Goal: Information Seeking & Learning: Learn about a topic

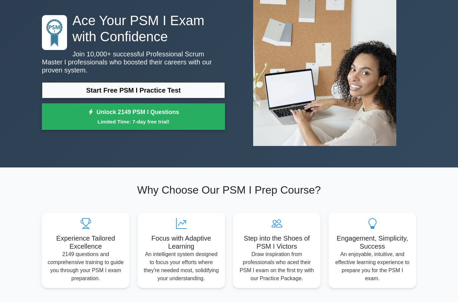
scroll to position [46, 0]
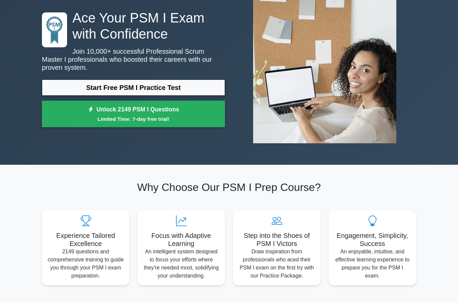
click at [192, 87] on link "Start Free PSM I Practice Test" at bounding box center [133, 87] width 183 height 16
click at [189, 90] on link "Start Free PSM I Practice Test" at bounding box center [133, 87] width 183 height 16
click at [154, 86] on link "Start Free PSM I Practice Test" at bounding box center [133, 87] width 183 height 16
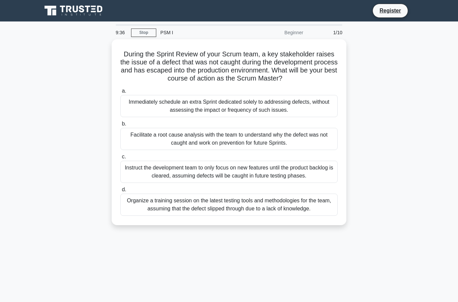
click at [286, 150] on div "Facilitate a root cause analysis with the team to understand why the defect was…" at bounding box center [228, 139] width 217 height 22
click at [120, 126] on input "b. Facilitate a root cause analysis with the team to understand why the defect …" at bounding box center [120, 124] width 0 height 4
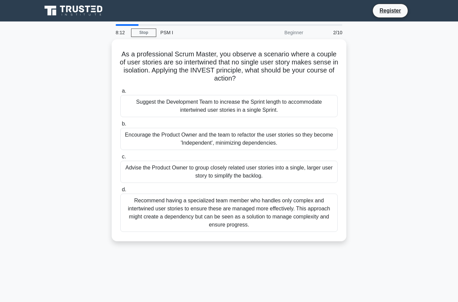
click at [290, 171] on div "Advise the Product Owner to group closely related user stories into a single, l…" at bounding box center [228, 171] width 217 height 22
click at [120, 159] on input "c. Advise the Product Owner to group closely related user stories into a single…" at bounding box center [120, 156] width 0 height 4
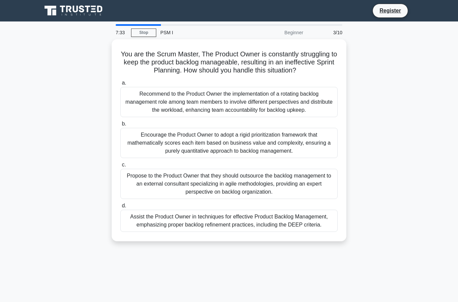
click at [294, 147] on div "Encourage the Product Owner to adopt a rigid prioritization framework that math…" at bounding box center [228, 143] width 217 height 30
click at [120, 126] on input "b. Encourage the Product Owner to adopt a rigid prioritization framework that m…" at bounding box center [120, 124] width 0 height 4
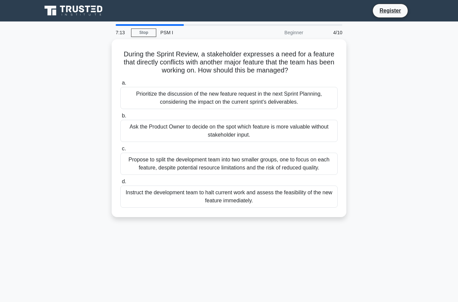
click at [299, 106] on div "Prioritize the discussion of the new feature request in the next Sprint Plannin…" at bounding box center [228, 98] width 217 height 22
click at [120, 85] on input "a. Prioritize the discussion of the new feature request in the next Sprint Plan…" at bounding box center [120, 83] width 0 height 4
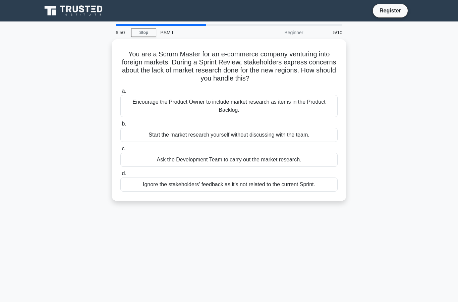
click at [310, 103] on div "Encourage the Product Owner to include market research as items in the Product …" at bounding box center [228, 106] width 217 height 22
click at [120, 93] on input "a. Encourage the Product Owner to include market research as items in the Produ…" at bounding box center [120, 91] width 0 height 4
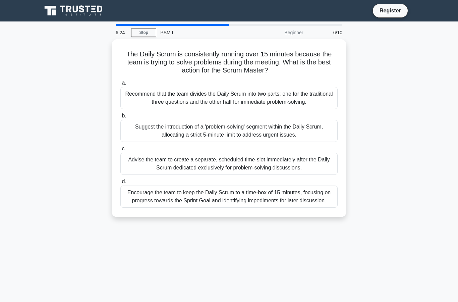
click at [317, 207] on div "Encourage the team to keep the Daily Scrum to a time-box of 15 minutes, focusin…" at bounding box center [228, 196] width 217 height 22
click at [120, 184] on input "d. Encourage the team to keep the Daily Scrum to a time-box of 15 minutes, focu…" at bounding box center [120, 181] width 0 height 4
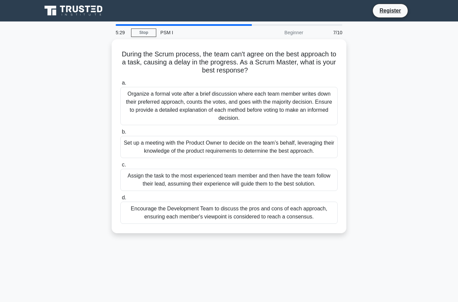
click at [314, 107] on div "Organize a formal vote after a brief discussion where each team member writes d…" at bounding box center [228, 106] width 217 height 38
click at [120, 85] on input "a. Organize a formal vote after a brief discussion where each team member write…" at bounding box center [120, 83] width 0 height 4
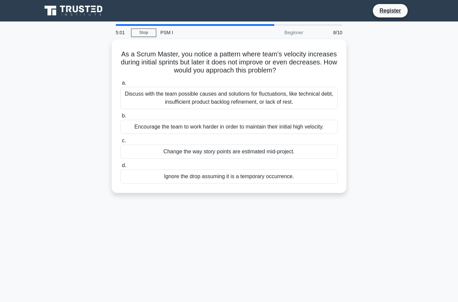
click at [324, 99] on div "Discuss with the team possible causes and solutions for fluctuations, like tech…" at bounding box center [228, 98] width 217 height 22
click at [120, 85] on input "a. Discuss with the team possible causes and solutions for fluctuations, like t…" at bounding box center [120, 83] width 0 height 4
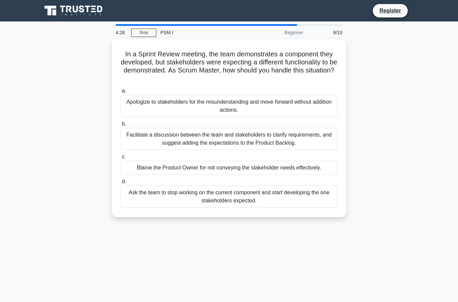
click at [309, 135] on div "Facilitate a discussion between the team and stakeholders to clarify requiremen…" at bounding box center [228, 139] width 217 height 22
click at [120, 126] on input "b. Facilitate a discussion between the team and stakeholders to clarify require…" at bounding box center [120, 124] width 0 height 4
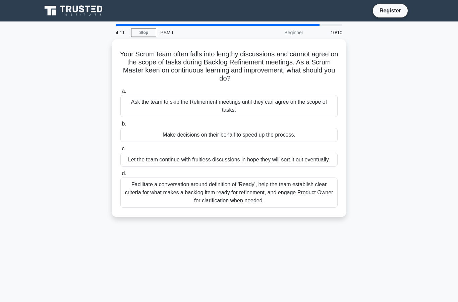
click at [302, 202] on div "Facilitate a conversation around definition of 'Ready', help the team establish…" at bounding box center [228, 192] width 217 height 30
click at [120, 176] on input "d. Facilitate a conversation around definition of 'Ready', help the team establ…" at bounding box center [120, 173] width 0 height 4
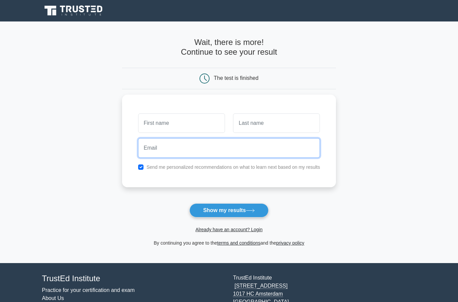
click at [219, 154] on input "email" at bounding box center [229, 147] width 182 height 19
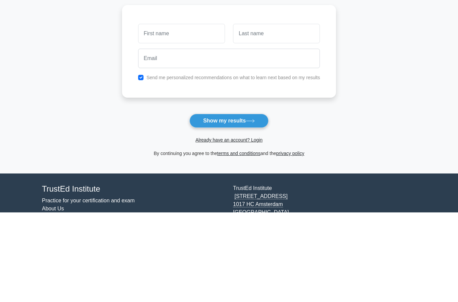
click at [275, 94] on div "Send me personalized recommendations on what to learn next based on my results" at bounding box center [229, 140] width 214 height 92
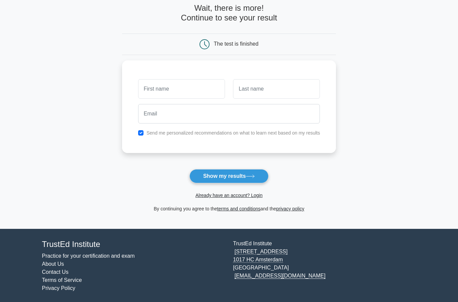
click at [179, 132] on label "Send me personalized recommendations on what to learn next based on my results" at bounding box center [233, 132] width 174 height 5
click at [138, 133] on input "checkbox" at bounding box center [140, 132] width 5 height 5
checkbox input "false"
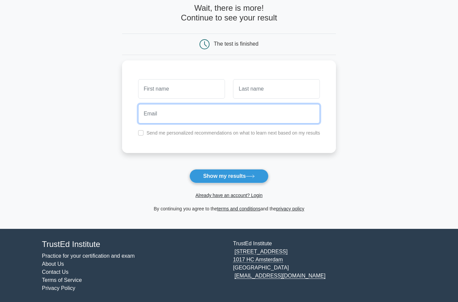
click at [183, 109] on input "email" at bounding box center [229, 113] width 182 height 19
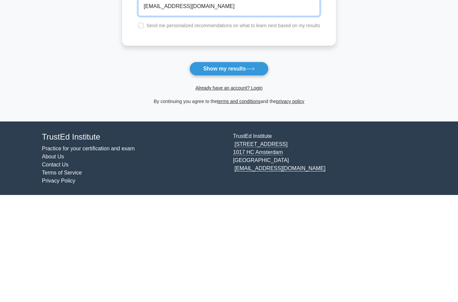
type input "cutegrl11@gmail.com"
click at [255, 169] on button "Show my results" at bounding box center [228, 176] width 79 height 14
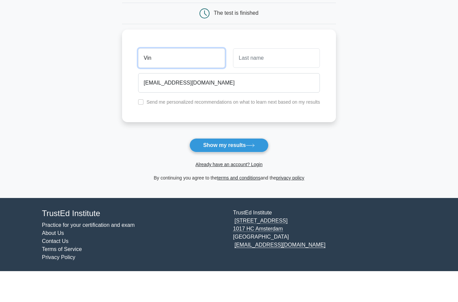
type input "Vin"
click at [271, 79] on input "text" at bounding box center [276, 88] width 87 height 19
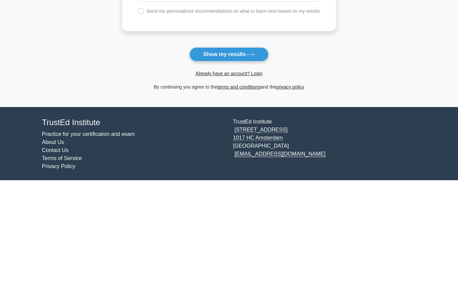
type input "Aga"
click at [245, 169] on button "Show my results" at bounding box center [228, 176] width 79 height 14
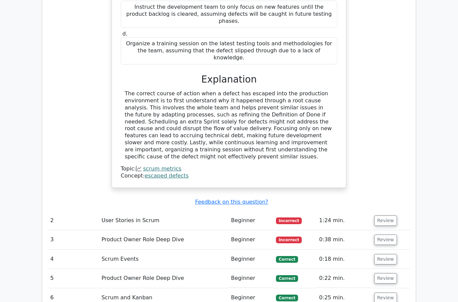
scroll to position [771, 0]
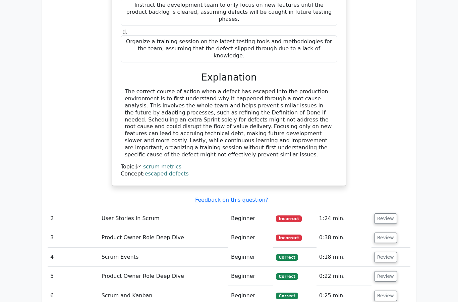
click at [339, 209] on td "1:24 min." at bounding box center [343, 218] width 55 height 19
click at [153, 209] on td "User Stories in Scrum" at bounding box center [163, 218] width 129 height 19
click at [330, 209] on td "1:24 min." at bounding box center [343, 218] width 55 height 19
click at [384, 213] on button "Review" at bounding box center [385, 218] width 23 height 10
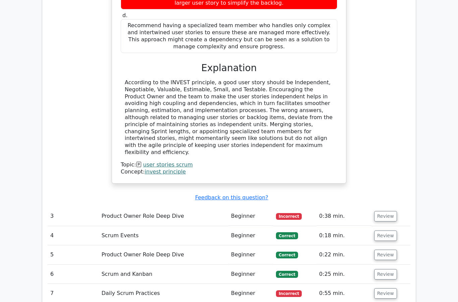
scroll to position [1116, 0]
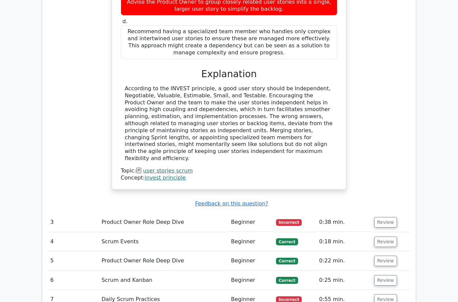
click at [387, 217] on button "Review" at bounding box center [385, 222] width 23 height 10
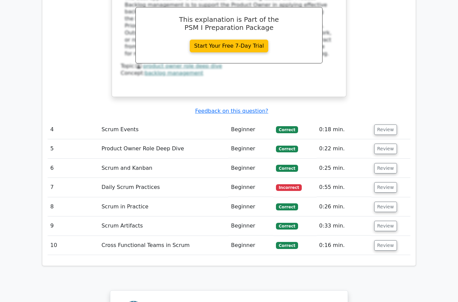
scroll to position [1566, 0]
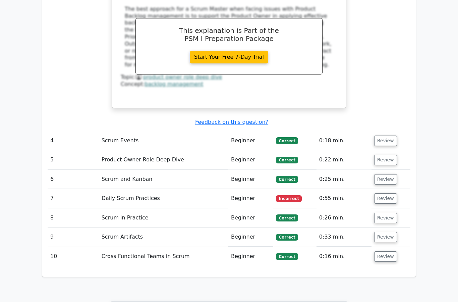
click at [108, 189] on td "Daily Scrum Practices" at bounding box center [163, 198] width 129 height 19
click at [115, 189] on td "Daily Scrum Practices" at bounding box center [163, 198] width 129 height 19
click at [383, 193] on button "Review" at bounding box center [385, 198] width 23 height 10
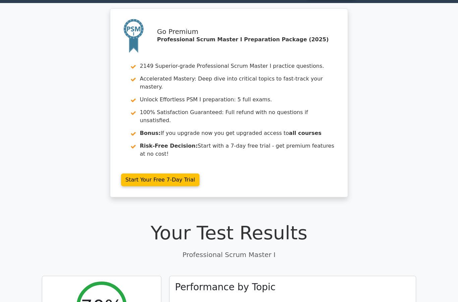
scroll to position [0, 0]
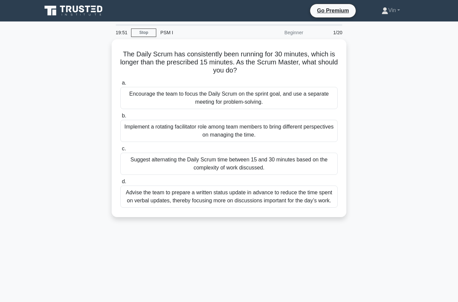
click at [281, 195] on div "Advise the team to prepare a written status update in advance to reduce the tim…" at bounding box center [228, 196] width 217 height 22
click at [120, 184] on input "d. Advise the team to prepare a written status update in advance to reduce the …" at bounding box center [120, 181] width 0 height 4
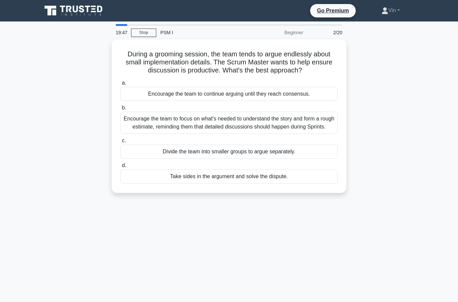
click at [334, 33] on div "2/20" at bounding box center [326, 32] width 39 height 13
click at [138, 32] on link "Stop" at bounding box center [143, 32] width 25 height 8
click at [315, 134] on div "Encourage the team to focus on what's needed to understand the story and form a…" at bounding box center [228, 123] width 217 height 22
click at [120, 110] on input "b. Encourage the team to focus on what's needed to understand the story and for…" at bounding box center [120, 108] width 0 height 4
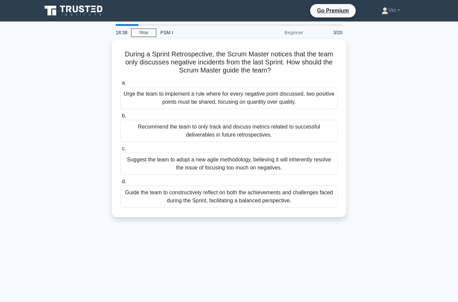
click at [276, 199] on div "Guide the team to constructively reflect on both the achievements and challenge…" at bounding box center [228, 196] width 217 height 22
click at [120, 184] on input "d. Guide the team to constructively reflect on both the achievements and challe…" at bounding box center [120, 181] width 0 height 4
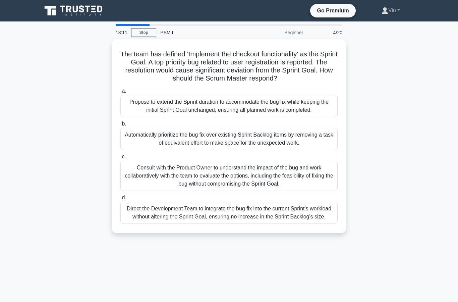
click at [278, 191] on div "Consult with the Product Owner to understand the impact of the bug and work col…" at bounding box center [228, 175] width 217 height 30
click at [120, 159] on input "c. Consult with the Product Owner to understand the impact of the bug and work …" at bounding box center [120, 156] width 0 height 4
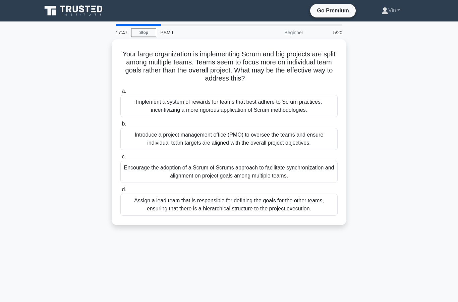
click at [290, 172] on div "Encourage the adoption of a Scrum of Scrums approach to facilitate synchronizat…" at bounding box center [228, 171] width 217 height 22
click at [120, 159] on input "c. Encourage the adoption of a Scrum of Scrums approach to facilitate synchroni…" at bounding box center [120, 156] width 0 height 4
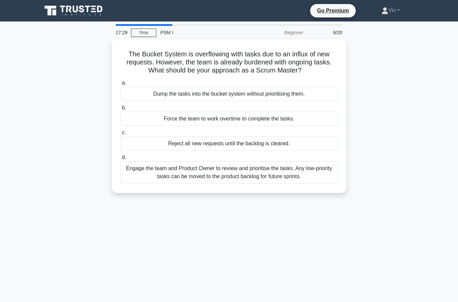
click at [285, 183] on div "Engage the team and Product Owner to review and prioritise the tasks. Any low-p…" at bounding box center [228, 172] width 217 height 22
click at [120, 159] on input "d. Engage the team and Product Owner to review and prioritise the tasks. Any lo…" at bounding box center [120, 157] width 0 height 4
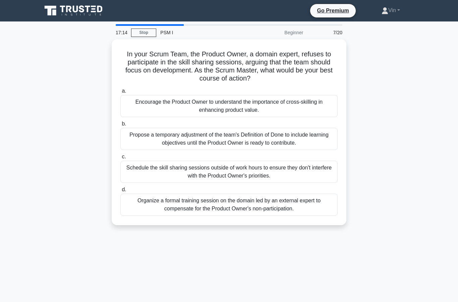
click at [260, 105] on div "Encourage the Product Owner to understand the importance of cross-skilling in e…" at bounding box center [228, 106] width 217 height 22
click at [120, 93] on input "a. Encourage the Product Owner to understand the importance of cross-skilling i…" at bounding box center [120, 91] width 0 height 4
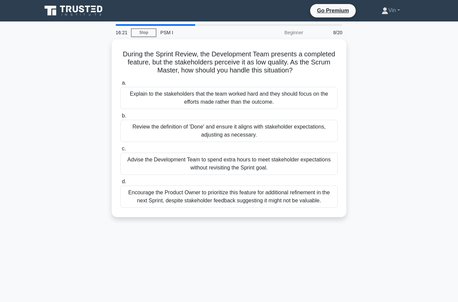
click at [305, 139] on div "Review the definition of 'Done' and ensure it aligns with stakeholder expectati…" at bounding box center [228, 131] width 217 height 22
click at [120, 118] on input "b. Review the definition of 'Done' and ensure it aligns with stakeholder expect…" at bounding box center [120, 116] width 0 height 4
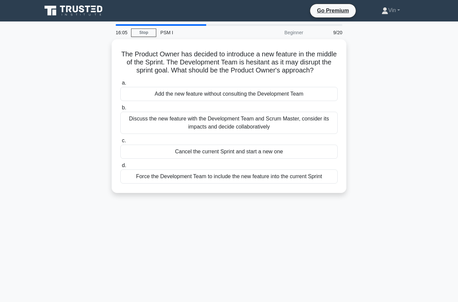
click at [299, 129] on div "Discuss the new feature with the Development Team and Scrum Master, consider it…" at bounding box center [228, 123] width 217 height 22
click at [120, 110] on input "b. Discuss the new feature with the Development Team and Scrum Master, consider…" at bounding box center [120, 108] width 0 height 4
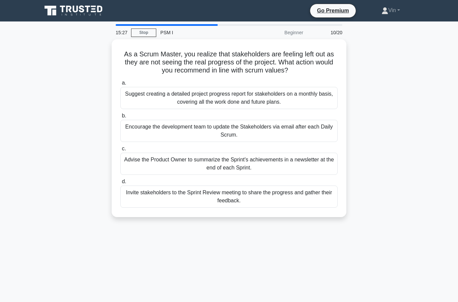
click at [299, 205] on div "Invite stakeholders to the Sprint Review meeting to share the progress and gath…" at bounding box center [228, 196] width 217 height 22
click at [120, 184] on input "d. Invite stakeholders to the Sprint Review meeting to share the progress and g…" at bounding box center [120, 181] width 0 height 4
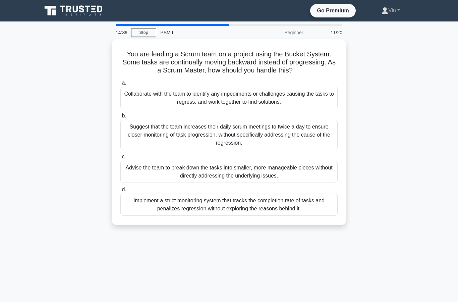
click at [317, 101] on div "Collaborate with the team to identify any impediments or challenges causing the…" at bounding box center [228, 98] width 217 height 22
click at [120, 85] on input "a. Collaborate with the team to identify any impediments or challenges causing …" at bounding box center [120, 83] width 0 height 4
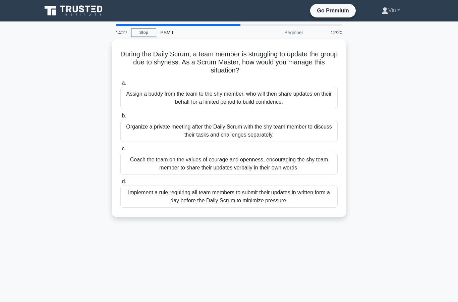
click at [305, 166] on div "Coach the team on the values of courage and openness, encouraging the shy team …" at bounding box center [228, 163] width 217 height 22
click at [120, 151] on input "c. Coach the team on the values of courage and openness, encouraging the shy te…" at bounding box center [120, 148] width 0 height 4
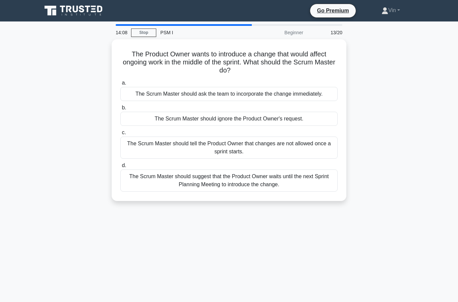
click at [293, 191] on div "The Scrum Master should suggest that the Product Owner waits until the next Spr…" at bounding box center [228, 180] width 217 height 22
click at [120, 168] on input "d. The Scrum Master should suggest that the Product Owner waits until the next …" at bounding box center [120, 165] width 0 height 4
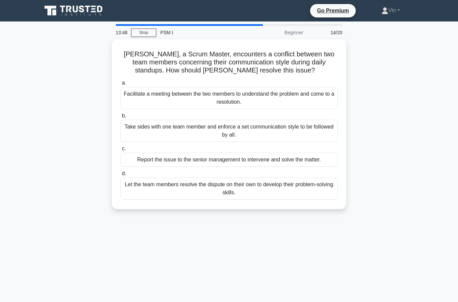
click at [299, 97] on div "Facilitate a meeting between the two members to understand the problem and come…" at bounding box center [228, 98] width 217 height 22
click at [120, 85] on input "a. Facilitate a meeting between the two members to understand the problem and c…" at bounding box center [120, 83] width 0 height 4
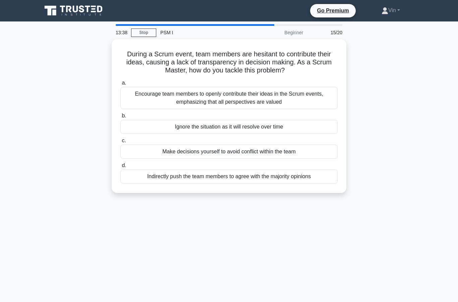
click at [286, 100] on div "Encourage team members to openly contribute their ideas in the Scrum events, em…" at bounding box center [228, 98] width 217 height 22
click at [120, 85] on input "a. Encourage team members to openly contribute their ideas in the Scrum events,…" at bounding box center [120, 83] width 0 height 4
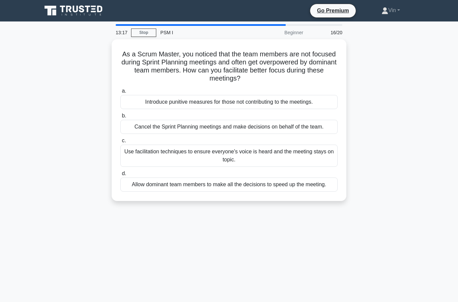
click at [301, 158] on div "Use facilitation techniques to ensure everyone's voice is heard and the meeting…" at bounding box center [228, 155] width 217 height 22
click at [120, 143] on input "c. Use facilitation techniques to ensure everyone's voice is heard and the meet…" at bounding box center [120, 140] width 0 height 4
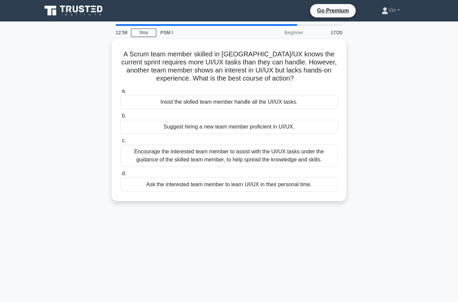
click at [304, 162] on div "Encourage the interested team member to assist with the UI/UX tasks under the g…" at bounding box center [228, 155] width 217 height 22
click at [120, 143] on input "c. Encourage the interested team member to assist with the UI/UX tasks under th…" at bounding box center [120, 140] width 0 height 4
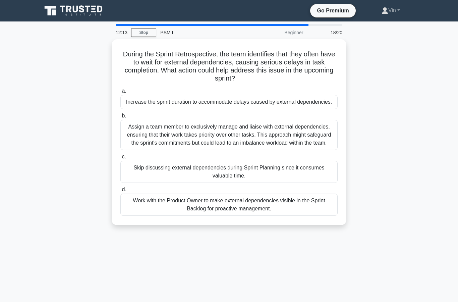
click at [306, 215] on div "Work with the Product Owner to make external dependencies visible in the Sprint…" at bounding box center [228, 204] width 217 height 22
click at [120, 192] on input "d. Work with the Product Owner to make external dependencies visible in the Spr…" at bounding box center [120, 189] width 0 height 4
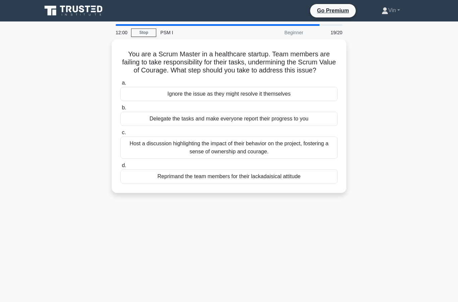
click at [299, 156] on div "Host a discussion highlighting the impact of their behavior on the project, fos…" at bounding box center [228, 147] width 217 height 22
click at [120, 135] on input "c. Host a discussion highlighting the impact of their behavior on the project, …" at bounding box center [120, 132] width 0 height 4
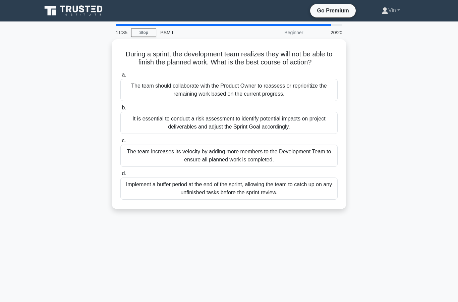
click at [282, 97] on div "The team should collaborate with the Product Owner to reassess or reprioritize …" at bounding box center [228, 90] width 217 height 22
click at [120, 77] on input "a. The team should collaborate with the Product Owner to reassess or reprioriti…" at bounding box center [120, 75] width 0 height 4
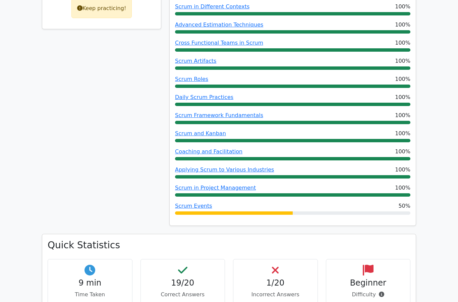
scroll to position [375, 0]
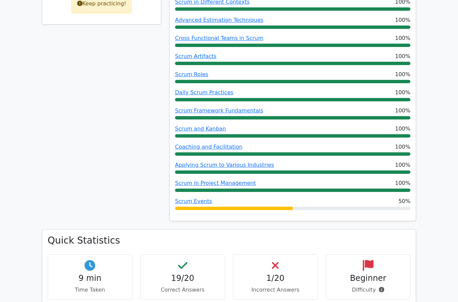
click at [207, 198] on link "Scrum Events" at bounding box center [193, 201] width 37 height 6
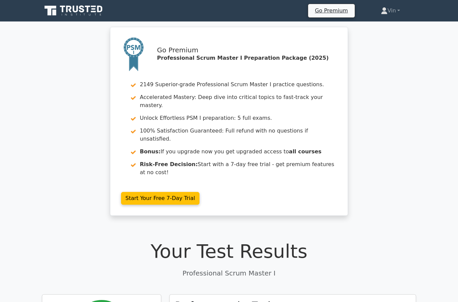
scroll to position [402, 0]
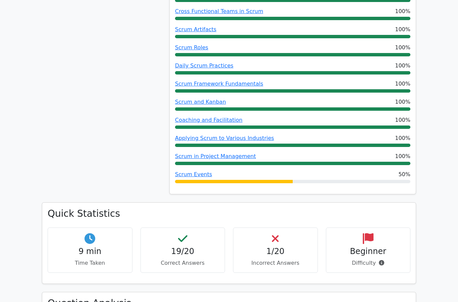
click at [288, 246] on h4 "1/20" at bounding box center [275, 251] width 73 height 10
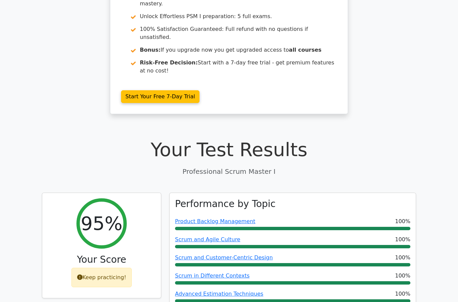
scroll to position [0, 0]
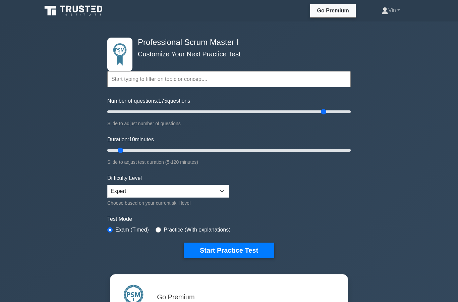
type input "180"
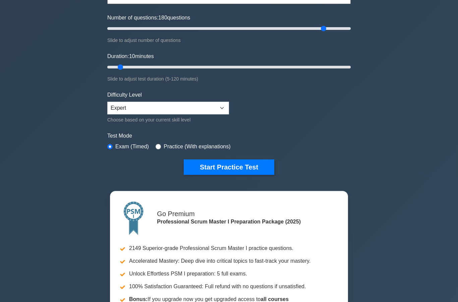
scroll to position [83, 0]
click at [213, 112] on select "Beginner Intermediate Expert" at bounding box center [168, 108] width 122 height 13
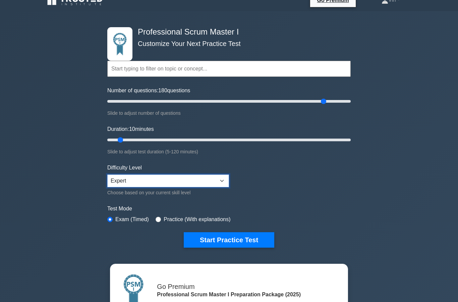
scroll to position [0, 0]
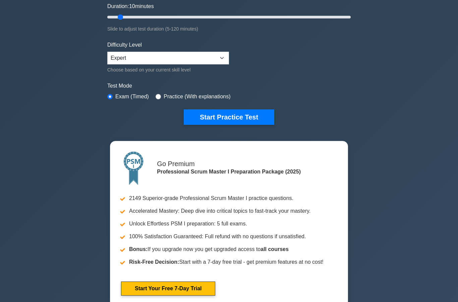
click at [246, 116] on button "Start Practice Test" at bounding box center [229, 117] width 90 height 15
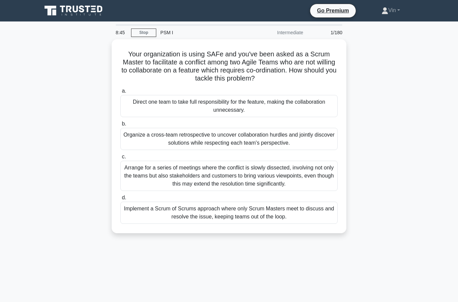
click at [270, 221] on div "Implement a Scrum of Scrums approach where only Scrum Masters meet to discuss a…" at bounding box center [228, 212] width 217 height 22
click at [120, 200] on input "d. Implement a Scrum of Scrums approach where only Scrum Masters meet to discus…" at bounding box center [120, 197] width 0 height 4
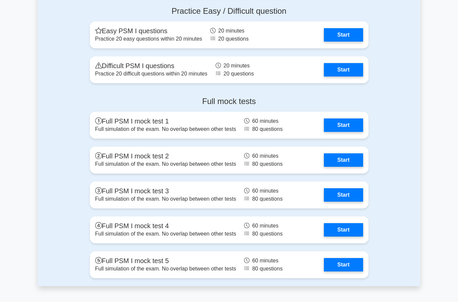
scroll to position [1929, 0]
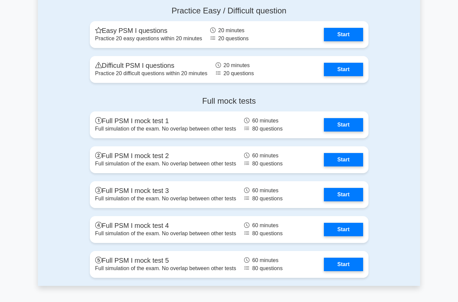
click at [348, 131] on link "Start" at bounding box center [343, 124] width 39 height 13
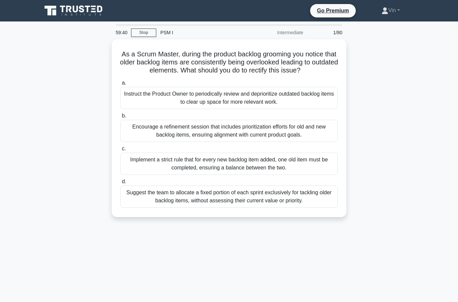
click at [302, 135] on div "Encourage a refinement session that includes prioritization efforts for old and…" at bounding box center [228, 131] width 217 height 22
click at [120, 118] on input "b. Encourage a refinement session that includes prioritization efforts for old …" at bounding box center [120, 116] width 0 height 4
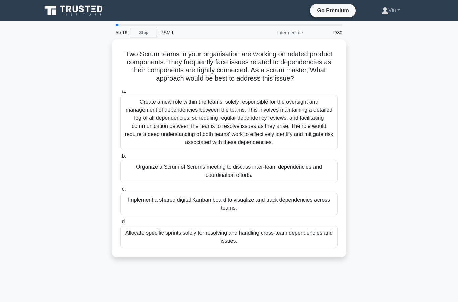
click at [304, 177] on div "Organize a Scrum of Scrums meeting to discuss inter-team dependencies and coord…" at bounding box center [228, 171] width 217 height 22
click at [120, 158] on input "b. Organize a Scrum of Scrums meeting to discuss inter-team dependencies and co…" at bounding box center [120, 156] width 0 height 4
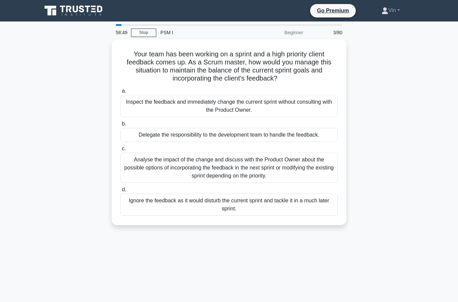
click at [298, 168] on div "Analyse the impact of the change and discuss with the Product Owner about the p…" at bounding box center [228, 167] width 217 height 30
click at [120, 151] on input "c. Analyse the impact of the change and discuss with the Product Owner about th…" at bounding box center [120, 148] width 0 height 4
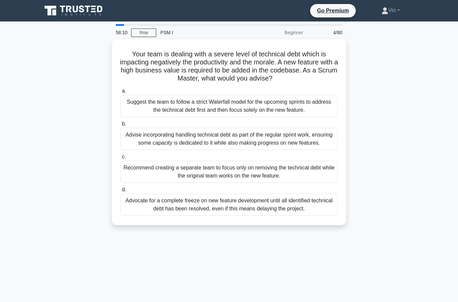
click at [262, 142] on div "Advise incorporating handling technical debt as part of the regular sprint work…" at bounding box center [228, 139] width 217 height 22
click at [120, 126] on input "b. Advise incorporating handling technical debt as part of the regular sprint w…" at bounding box center [120, 124] width 0 height 4
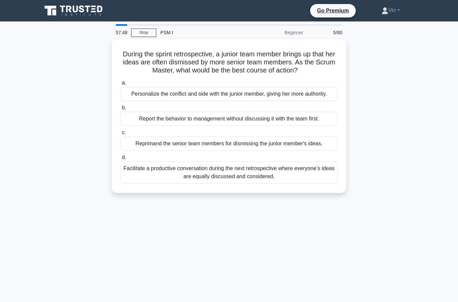
click at [273, 183] on div "Facilitate a productive conversation during the next retrospective where everyo…" at bounding box center [228, 172] width 217 height 22
click at [120, 159] on input "d. Facilitate a productive conversation during the next retrospective where eve…" at bounding box center [120, 157] width 0 height 4
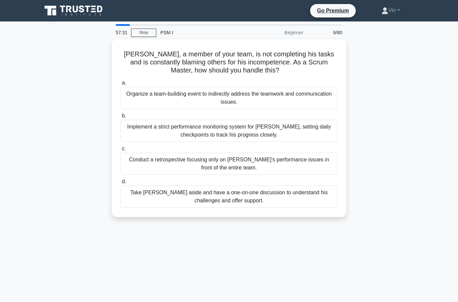
click at [307, 96] on div "Organize a team-building event to indirectly address the teamwork and communica…" at bounding box center [228, 98] width 217 height 22
click at [120, 85] on input "a. Organize a team-building event to indirectly address the teamwork and commun…" at bounding box center [120, 83] width 0 height 4
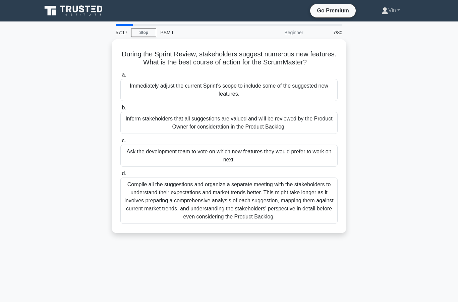
click at [300, 131] on div "Inform stakeholders that all suggestions are valued and will be reviewed by the…" at bounding box center [228, 123] width 217 height 22
click at [120, 110] on input "b. Inform stakeholders that all suggestions are valued and will be reviewed by …" at bounding box center [120, 108] width 0 height 4
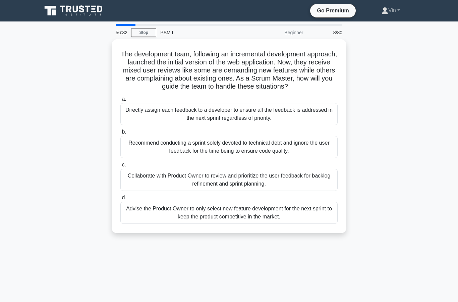
click at [294, 154] on div "Recommend conducting a sprint solely devoted to technical debt and ignore the u…" at bounding box center [228, 147] width 217 height 22
click at [120, 134] on input "b. Recommend conducting a sprint solely devoted to technical debt and ignore th…" at bounding box center [120, 132] width 0 height 4
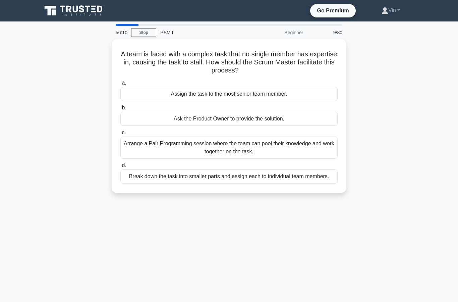
click at [308, 146] on div "Arrange a Pair Programming session where the team can pool their knowledge and …" at bounding box center [228, 147] width 217 height 22
click at [120, 135] on input "c. Arrange a Pair Programming session where the team can pool their knowledge a…" at bounding box center [120, 132] width 0 height 4
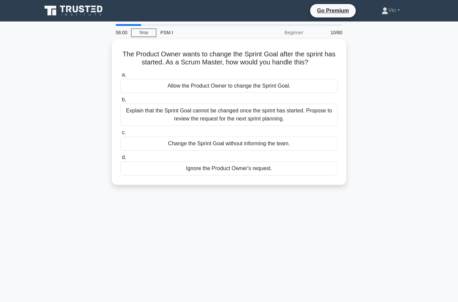
click at [309, 121] on div "Explain that the Sprint Goal cannot be changed once the sprint has started. Pro…" at bounding box center [228, 115] width 217 height 22
click at [120, 102] on input "b. Explain that the Sprint Goal cannot be changed once the sprint has started. …" at bounding box center [120, 100] width 0 height 4
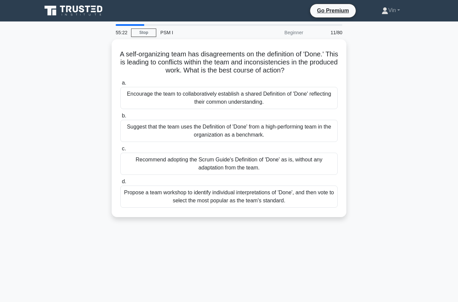
click at [304, 98] on div "Encourage the team to collaboratively establish a shared Definition of 'Done' r…" at bounding box center [228, 98] width 217 height 22
click at [120, 85] on input "a. Encourage the team to collaboratively establish a shared Definition of 'Done…" at bounding box center [120, 83] width 0 height 4
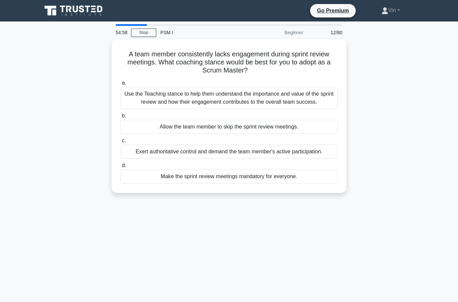
click at [314, 103] on div "Use the Teaching stance to help them understand the importance and value of the…" at bounding box center [228, 98] width 217 height 22
click at [120, 85] on input "a. Use the Teaching stance to help them understand the importance and value of …" at bounding box center [120, 83] width 0 height 4
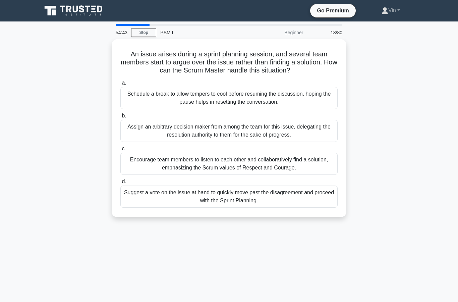
click at [303, 163] on div "Encourage team members to listen to each other and collaboratively find a solut…" at bounding box center [228, 163] width 217 height 22
click at [120, 151] on input "c. Encourage team members to listen to each other and collaboratively find a so…" at bounding box center [120, 148] width 0 height 4
